Goal: Task Accomplishment & Management: Use online tool/utility

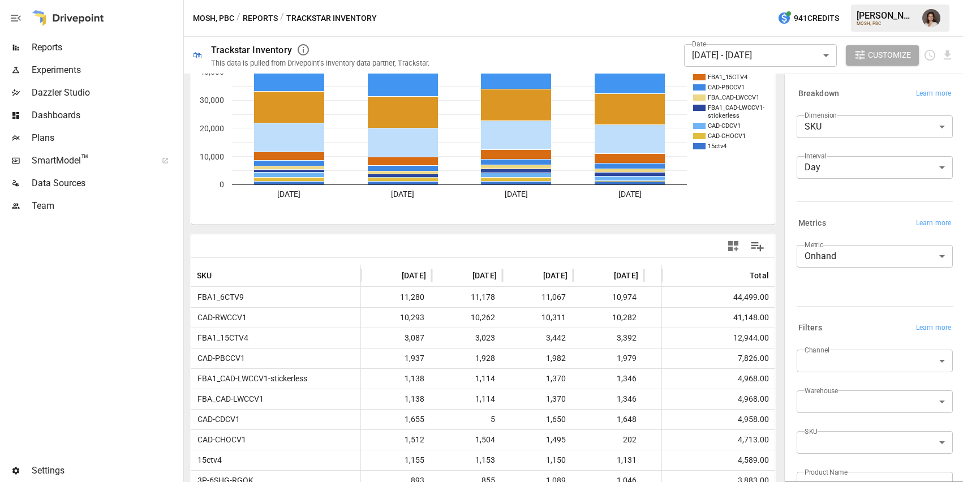
click at [848, 0] on body "Reports Experiments Dazzler Studio Dashboards Plans SmartModel ™ Data Sources T…" at bounding box center [481, 0] width 963 height 0
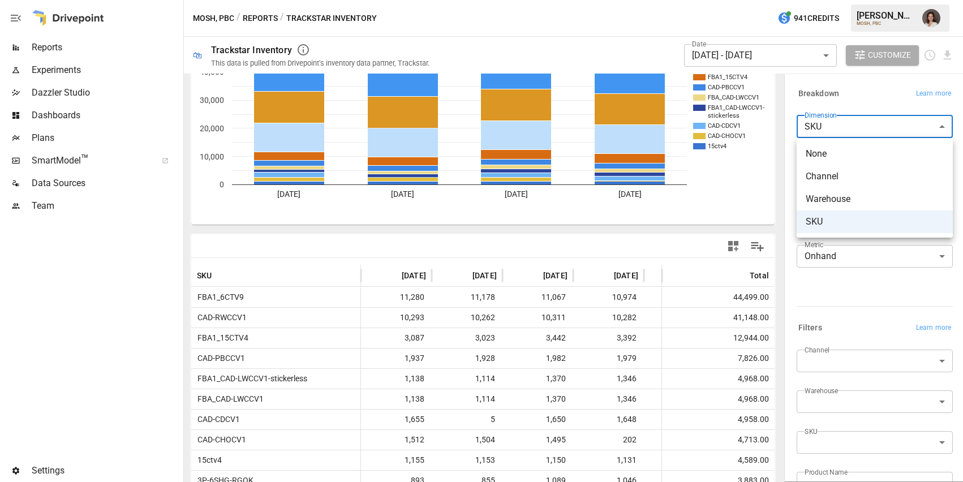
click at [842, 128] on div at bounding box center [481, 241] width 963 height 482
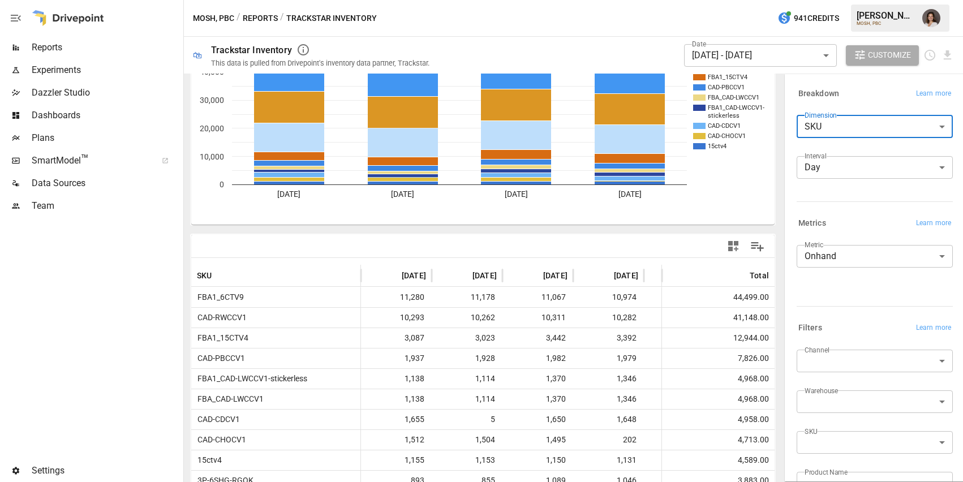
click at [842, 0] on body "Reports Experiments Dazzler Studio Dashboards Plans SmartModel ™ Data Sources T…" at bounding box center [481, 0] width 963 height 0
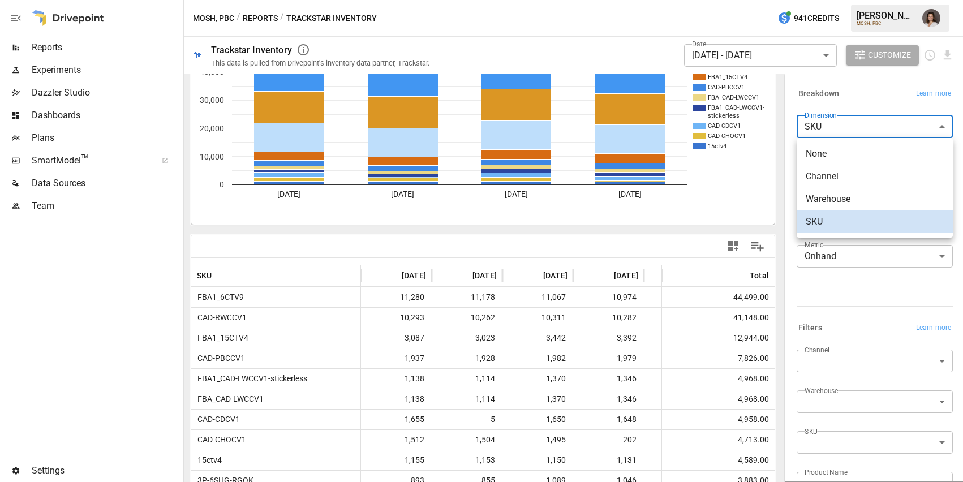
click at [847, 173] on span "Channel" at bounding box center [875, 177] width 138 height 14
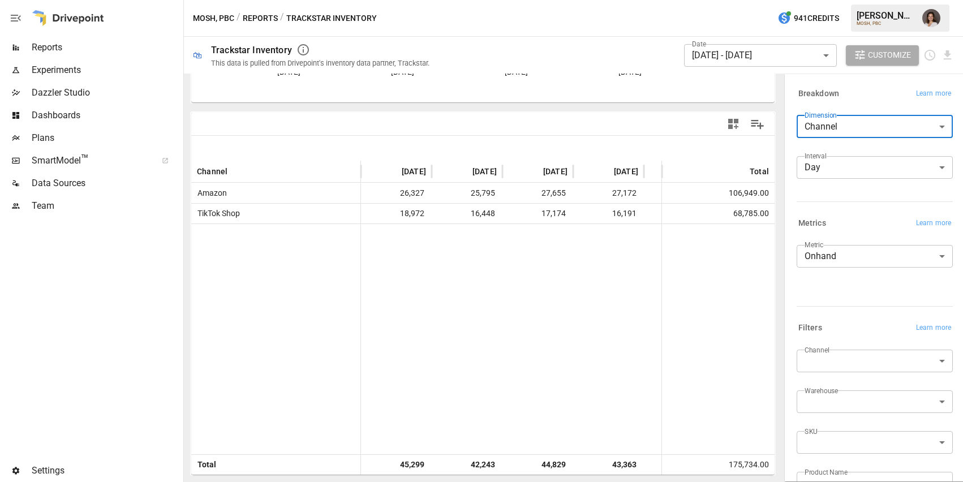
scroll to position [83, 0]
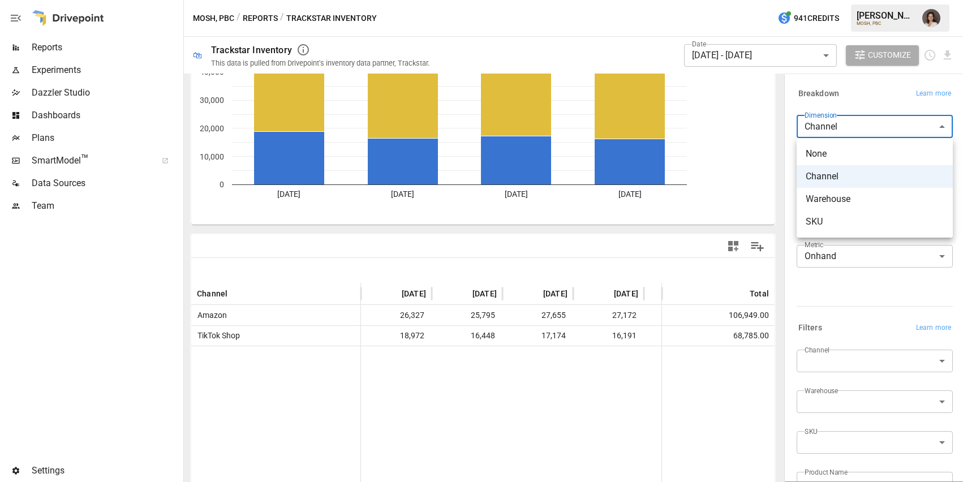
click at [835, 0] on body "Reports Experiments Dazzler Studio Dashboards Plans SmartModel ™ Data Sources T…" at bounding box center [481, 0] width 963 height 0
click at [836, 220] on span "SKU" at bounding box center [875, 222] width 138 height 14
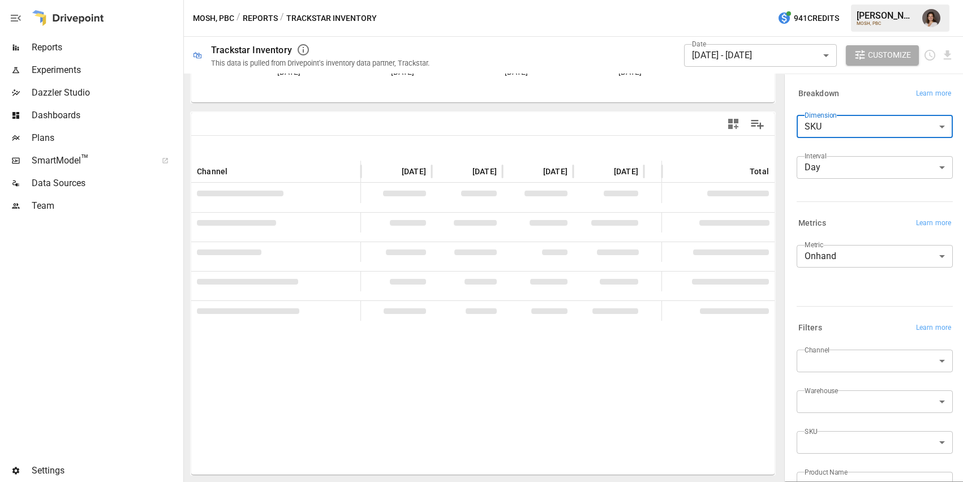
scroll to position [83, 0]
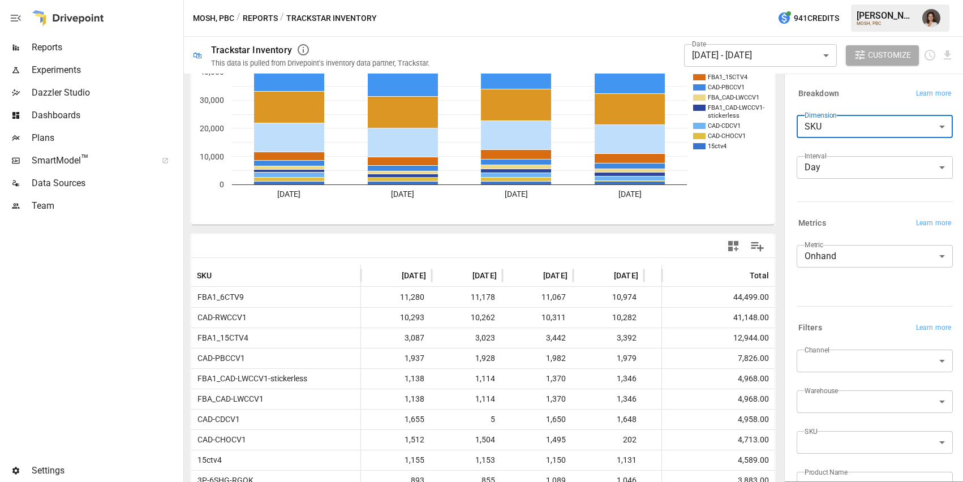
click at [827, 0] on body "Reports Experiments Dazzler Studio Dashboards Plans SmartModel ™ Data Sources T…" at bounding box center [481, 0] width 963 height 0
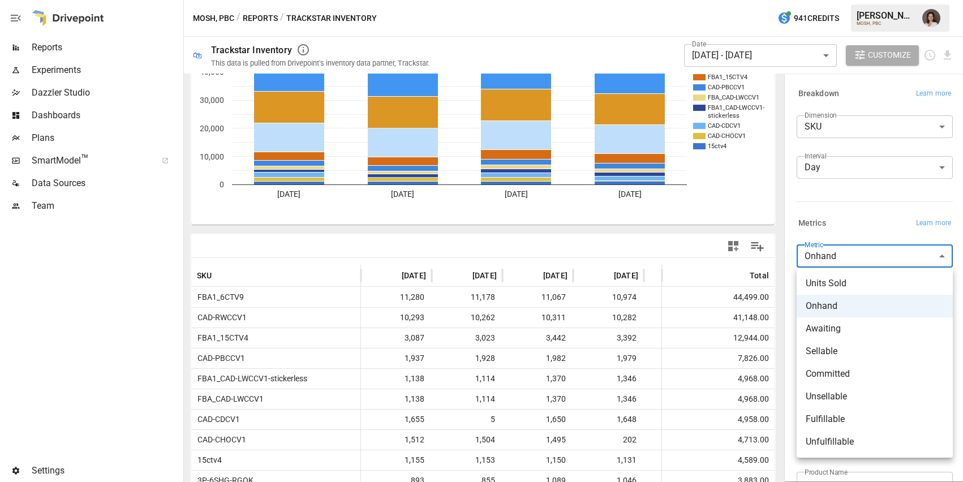
click at [839, 229] on div at bounding box center [481, 241] width 963 height 482
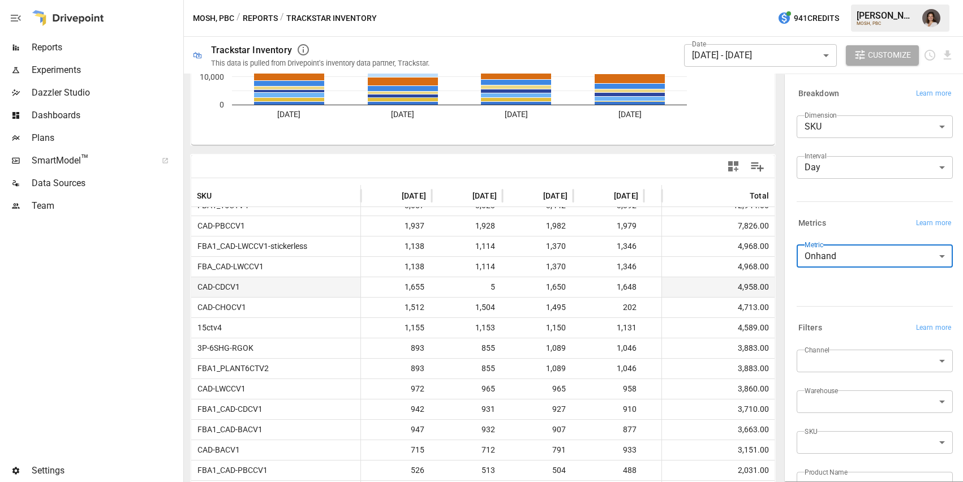
scroll to position [71, 0]
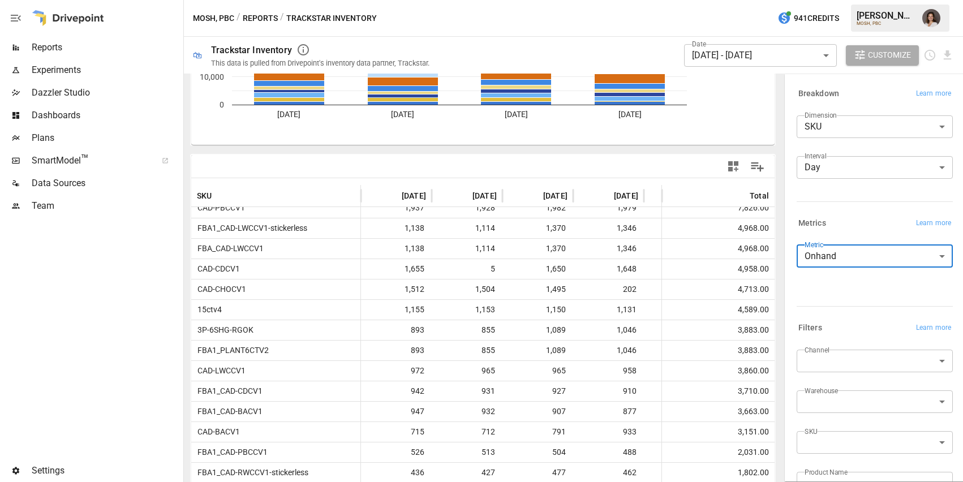
click at [824, 0] on body "Reports Experiments Dazzler Studio Dashboards Plans SmartModel ™ Data Sources T…" at bounding box center [481, 0] width 963 height 0
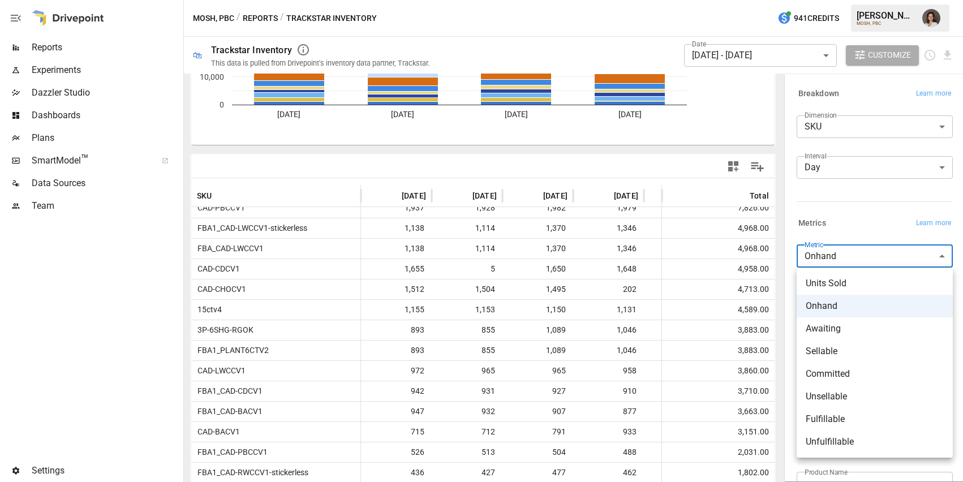
click at [844, 151] on div at bounding box center [481, 241] width 963 height 482
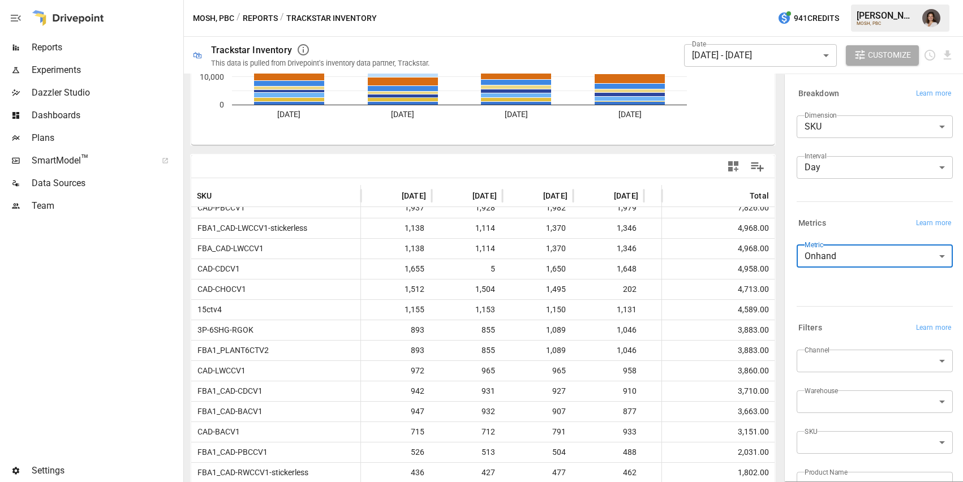
click at [832, 0] on body "Reports Experiments Dazzler Studio Dashboards Plans SmartModel ™ Data Sources T…" at bounding box center [481, 0] width 963 height 0
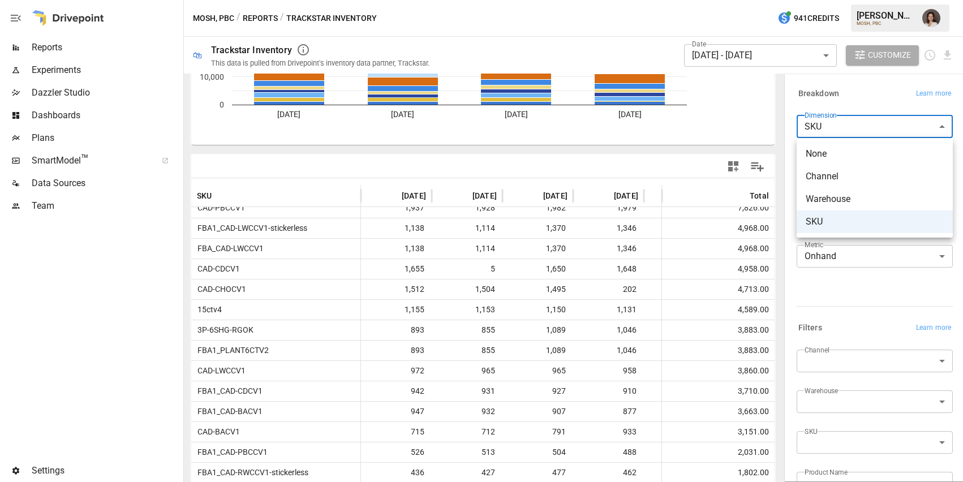
click at [831, 156] on span "None" at bounding box center [875, 154] width 138 height 14
type input "****"
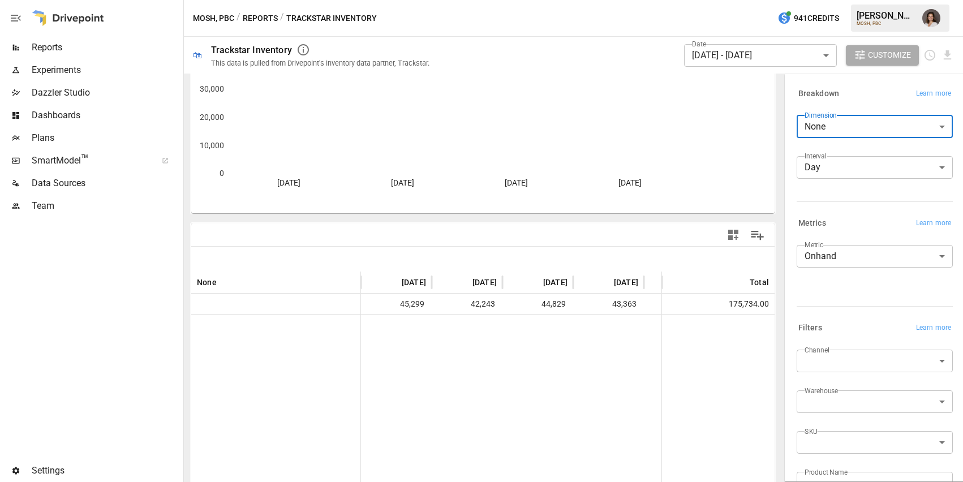
scroll to position [2, 0]
